Goal: Transaction & Acquisition: Purchase product/service

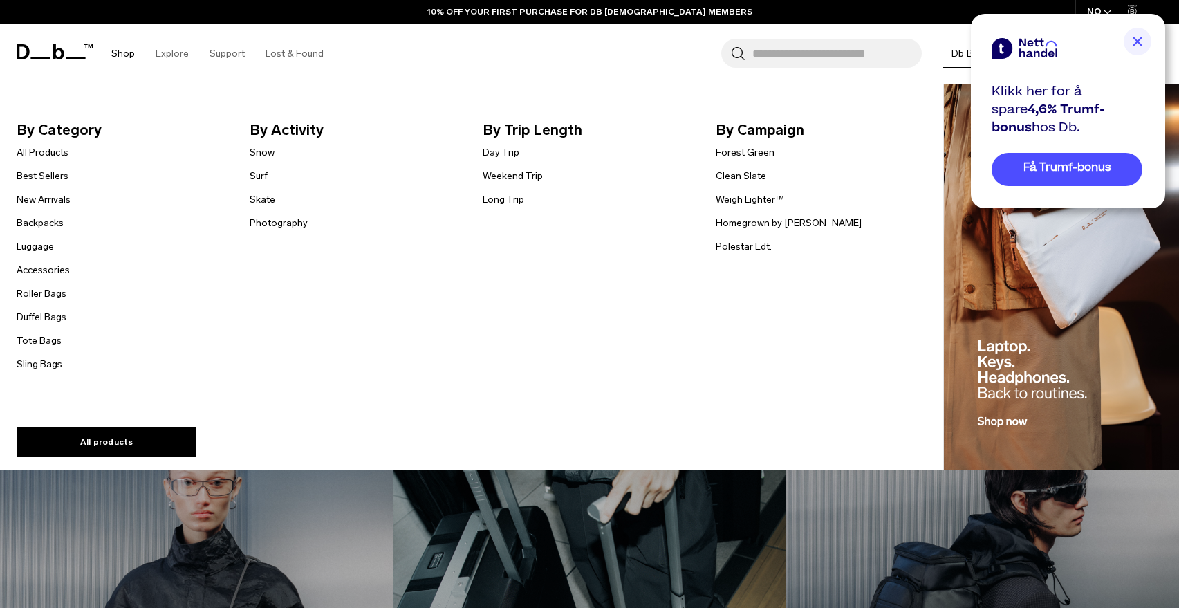
click at [125, 59] on link "Shop" at bounding box center [123, 53] width 24 height 49
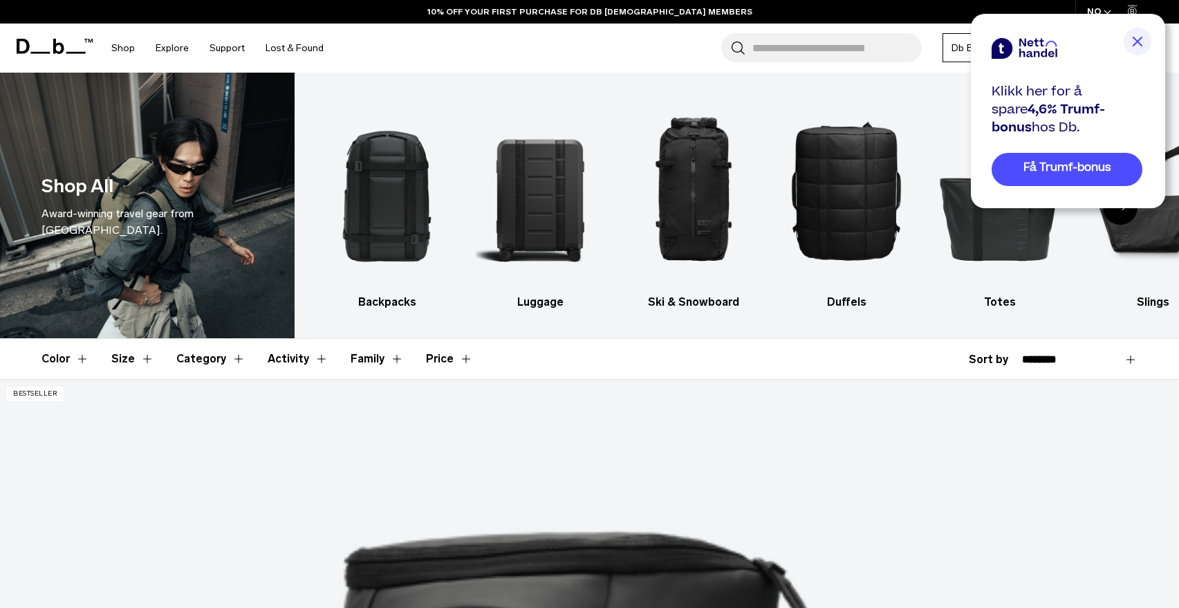
scroll to position [254, 0]
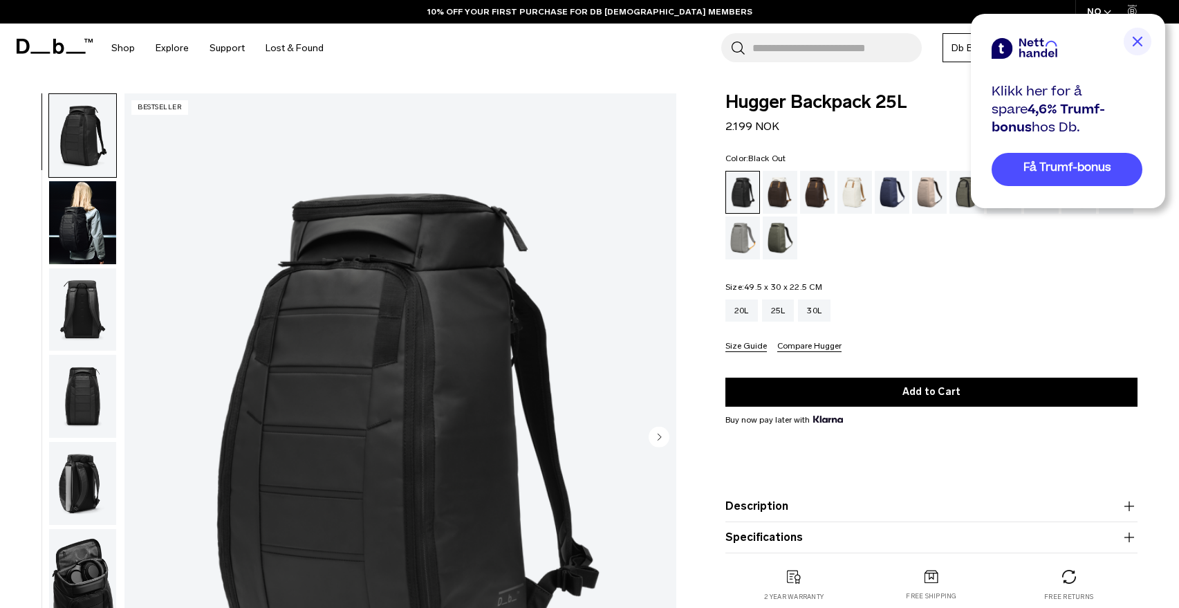
click at [1146, 46] on img at bounding box center [1137, 42] width 28 height 28
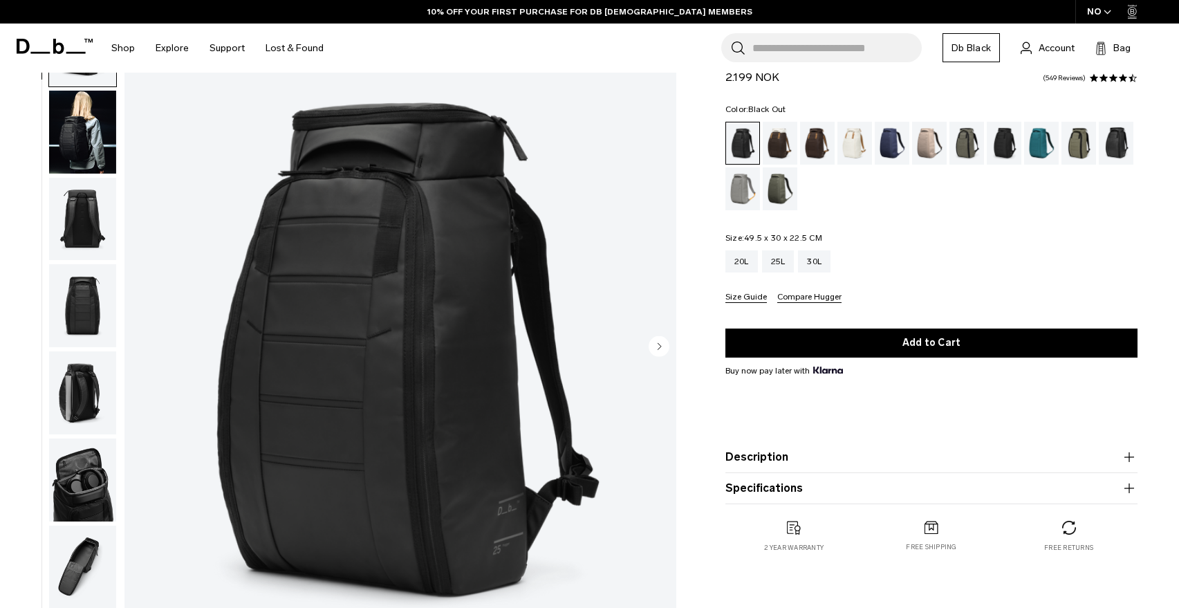
scroll to position [81, 0]
